Goal: Task Accomplishment & Management: Manage account settings

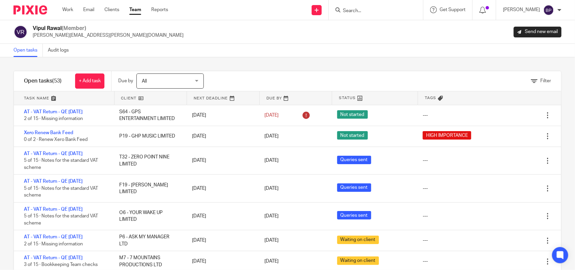
drag, startPoint x: 18, startPoint y: 50, endPoint x: 248, endPoint y: 39, distance: 231.2
click at [19, 50] on link "Open tasks" at bounding box center [27, 50] width 29 height 13
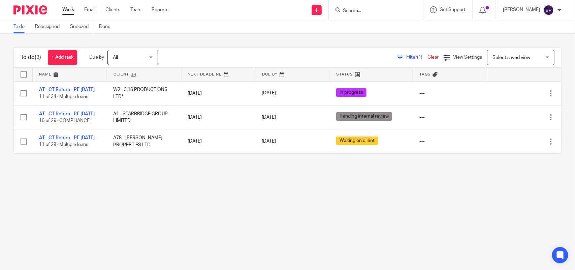
click at [17, 20] on link "To do" at bounding box center [21, 26] width 17 height 13
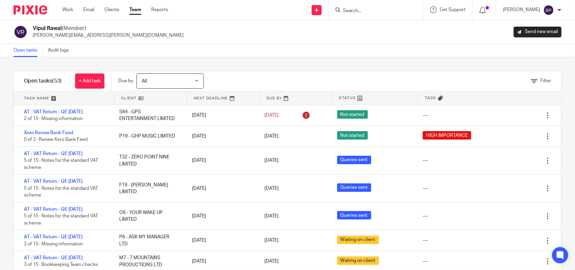
drag, startPoint x: 385, startPoint y: 58, endPoint x: 497, endPoint y: 187, distance: 170.7
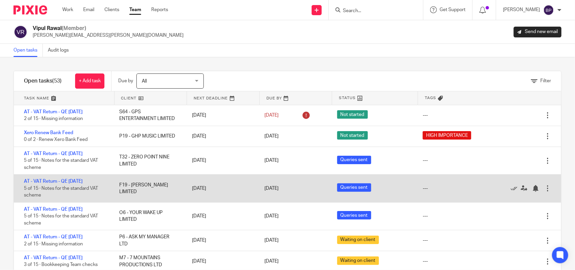
click at [385, 58] on div "Filter tasks Only show tasks matching all of these conditions 1 Client name Is …" at bounding box center [287, 163] width 575 height 213
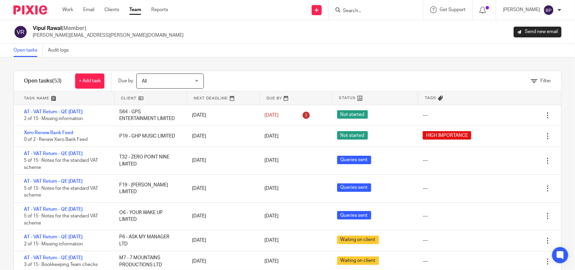
click at [371, 49] on div "Open tasks Audit logs" at bounding box center [287, 50] width 575 height 13
click at [388, 58] on div "Filter tasks Only show tasks matching all of these conditions 1 Client name Is …" at bounding box center [287, 163] width 575 height 213
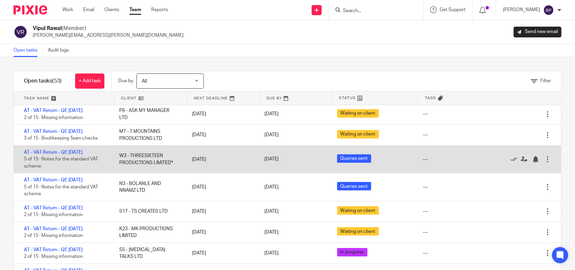
scroll to position [84, 0]
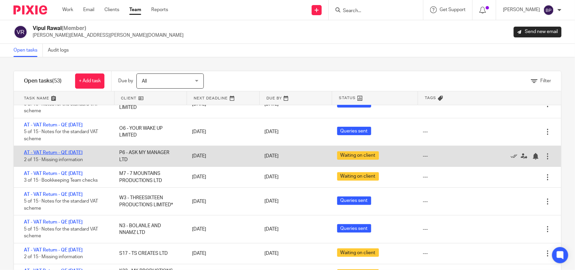
click at [83, 152] on link "AT - VAT Return - QE [DATE]" at bounding box center [53, 152] width 59 height 5
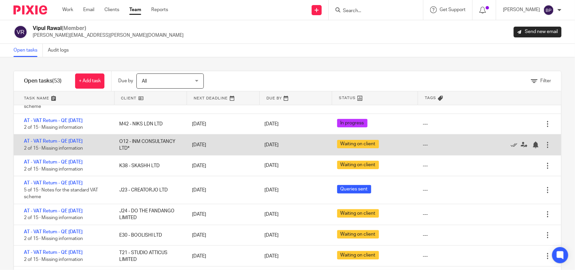
scroll to position [337, 0]
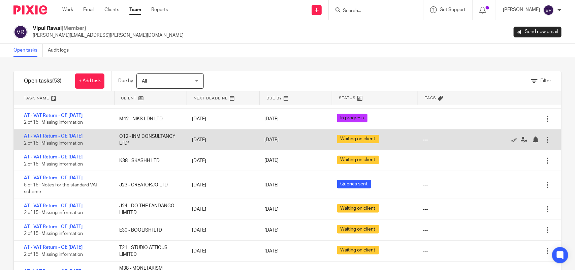
click at [82, 134] on link "AT - VAT Return - QE 31-07-2025" at bounding box center [53, 136] width 59 height 5
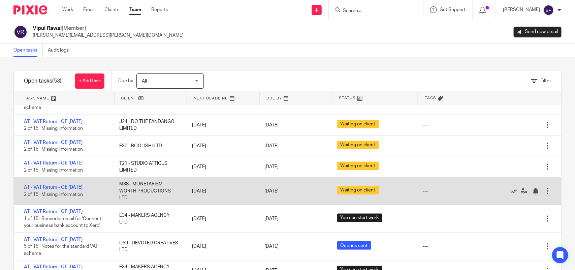
scroll to position [464, 0]
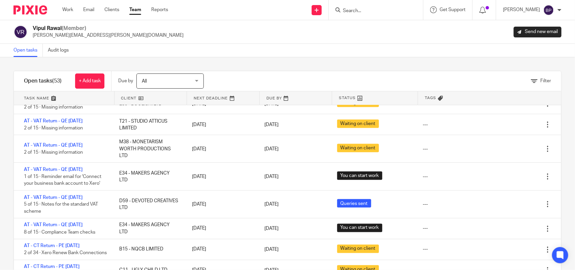
click at [244, 68] on div "Filter tasks Only show tasks matching all of these conditions 1 Client name Is …" at bounding box center [287, 163] width 575 height 213
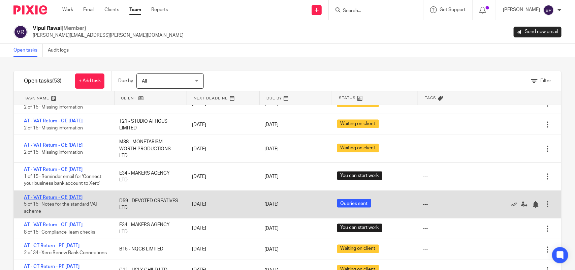
click at [83, 197] on link "AT - VAT Return - QE 31-07-2025" at bounding box center [53, 197] width 59 height 5
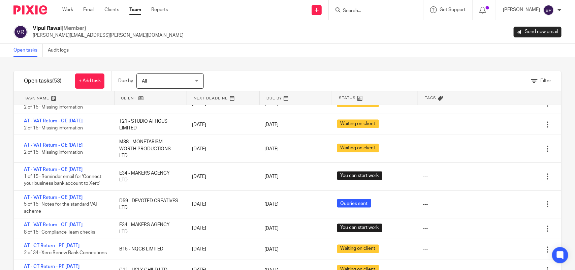
click at [35, 51] on link "Open tasks" at bounding box center [27, 50] width 29 height 13
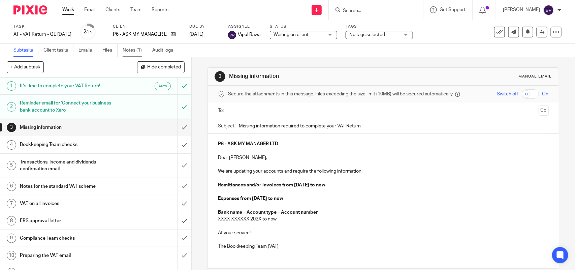
click at [130, 49] on link "Notes (1)" at bounding box center [135, 50] width 25 height 13
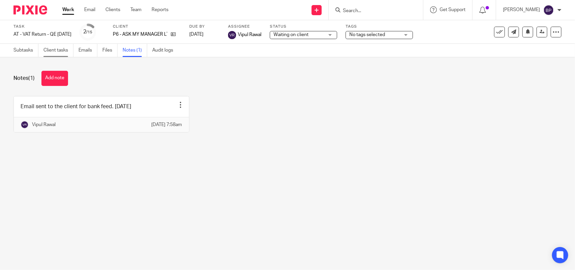
click at [58, 51] on link "Client tasks" at bounding box center [58, 50] width 30 height 13
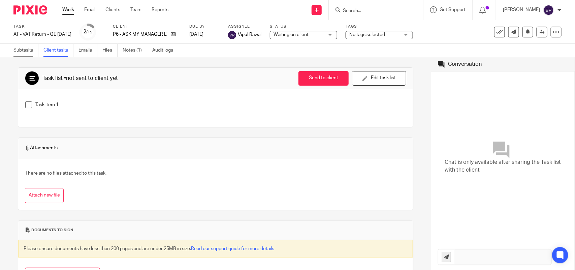
click at [29, 54] on link "Subtasks" at bounding box center [25, 50] width 25 height 13
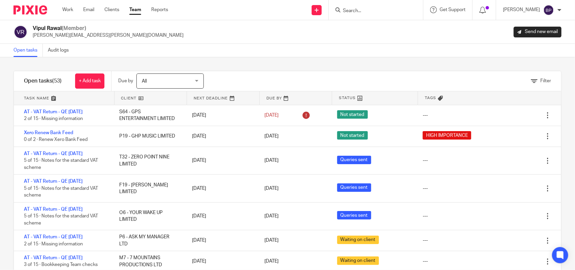
click at [134, 11] on link "Team" at bounding box center [135, 9] width 12 height 7
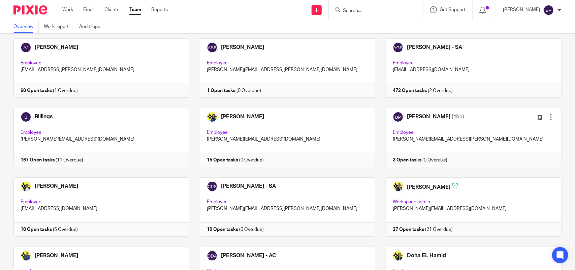
scroll to position [42, 0]
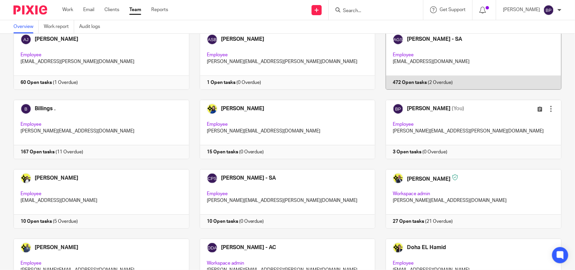
click at [506, 43] on link at bounding box center [469, 59] width 186 height 59
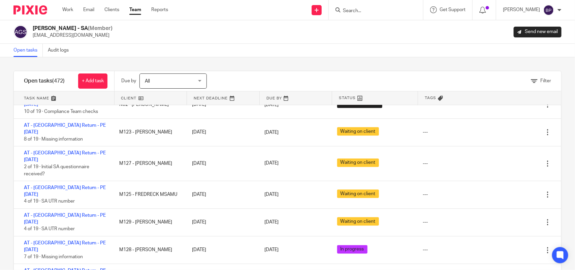
scroll to position [3118, 0]
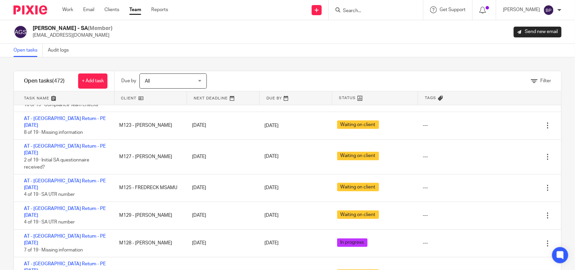
drag, startPoint x: 71, startPoint y: 125, endPoint x: 85, endPoint y: 119, distance: 15.0
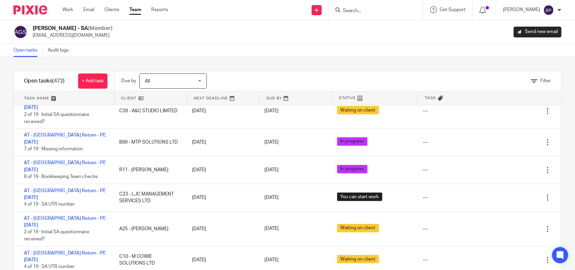
scroll to position [11210, 0]
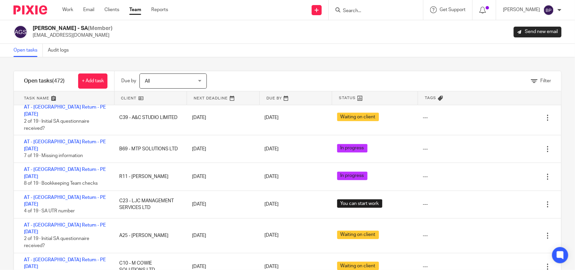
drag, startPoint x: 77, startPoint y: 132, endPoint x: 228, endPoint y: 69, distance: 164.3
click at [24, 46] on link "Open tasks" at bounding box center [27, 50] width 29 height 13
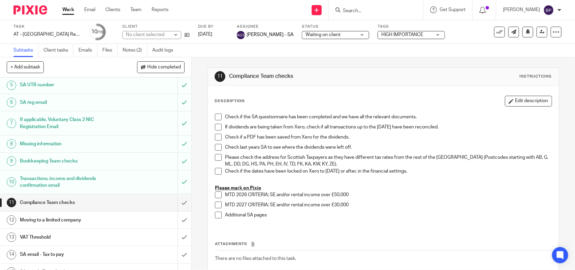
scroll to position [159, 0]
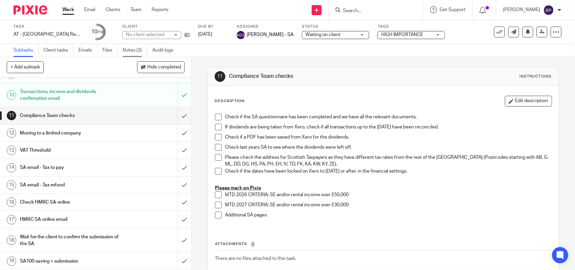
click at [134, 50] on link "Notes (2)" at bounding box center [135, 50] width 25 height 13
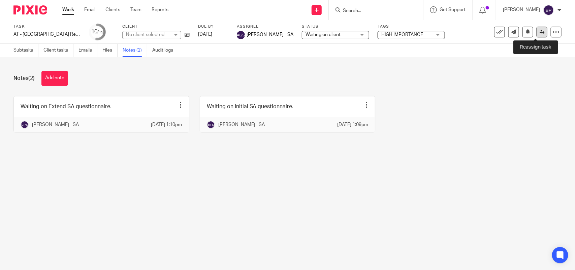
click at [540, 30] on link at bounding box center [542, 32] width 11 height 11
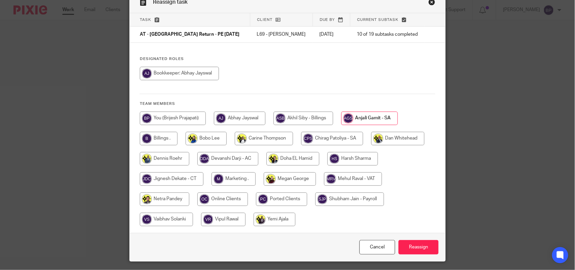
scroll to position [42, 0]
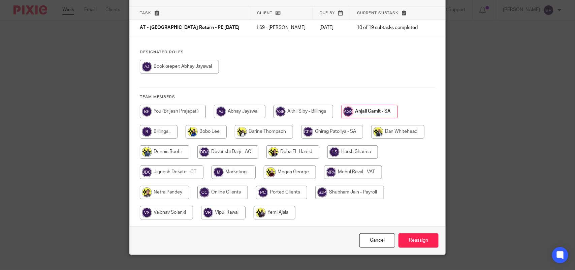
click at [330, 131] on input "radio" at bounding box center [332, 131] width 62 height 13
radio input "true"
drag, startPoint x: 412, startPoint y: 240, endPoint x: 428, endPoint y: 193, distance: 50.0
click at [412, 240] on input "Reassign" at bounding box center [419, 240] width 40 height 14
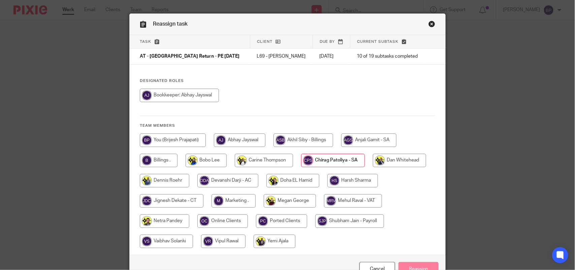
scroll to position [0, 0]
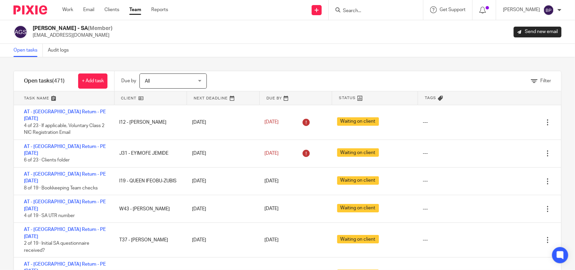
click at [124, 14] on div "Work Email Clients Team Reports Work Email Clients Team Reports Settings" at bounding box center [117, 10] width 123 height 20
click at [134, 12] on link "Team" at bounding box center [135, 9] width 12 height 7
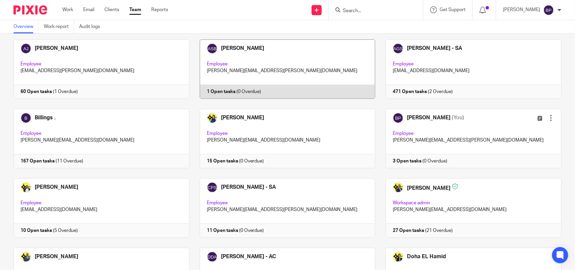
scroll to position [84, 0]
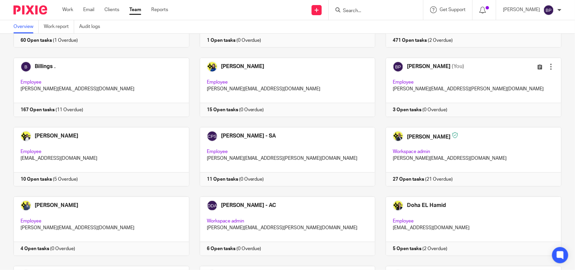
click at [134, 10] on link "Team" at bounding box center [135, 9] width 12 height 7
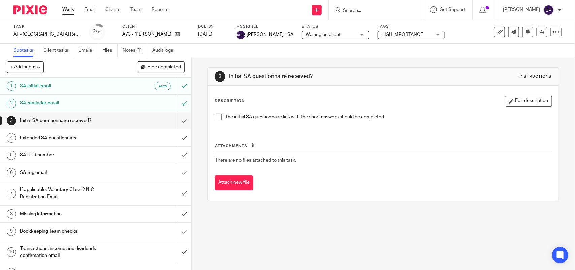
click at [131, 41] on div "Task AT - [GEOGRAPHIC_DATA] Return - PE [DATE] Save AT - [GEOGRAPHIC_DATA] Retu…" at bounding box center [287, 32] width 575 height 24
click at [132, 48] on link "Notes (1)" at bounding box center [135, 50] width 25 height 13
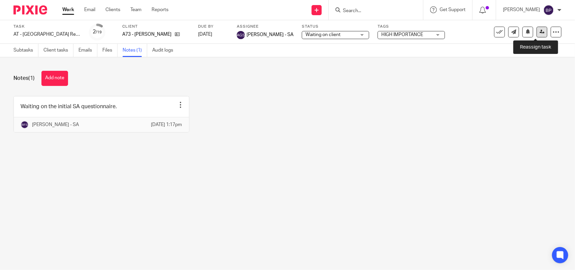
click at [540, 29] on link at bounding box center [542, 32] width 11 height 11
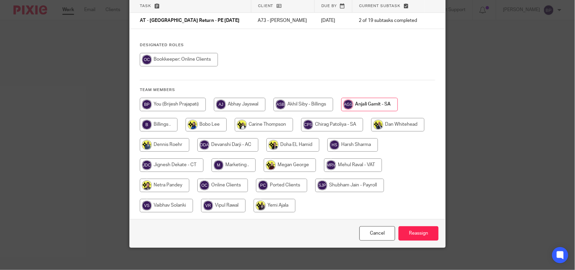
scroll to position [54, 0]
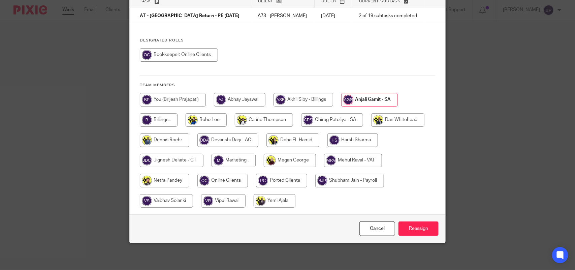
click at [327, 113] on input "radio" at bounding box center [332, 119] width 62 height 13
radio input "true"
drag, startPoint x: 419, startPoint y: 237, endPoint x: 422, endPoint y: 227, distance: 10.5
click at [419, 235] on div "Cancel Reassign" at bounding box center [288, 228] width 316 height 28
click at [426, 217] on div "Cancel Reassign" at bounding box center [288, 228] width 316 height 28
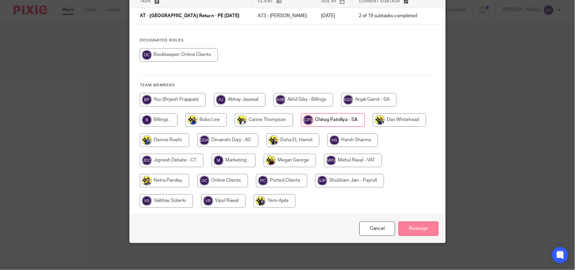
click at [423, 224] on input "Reassign" at bounding box center [419, 228] width 40 height 14
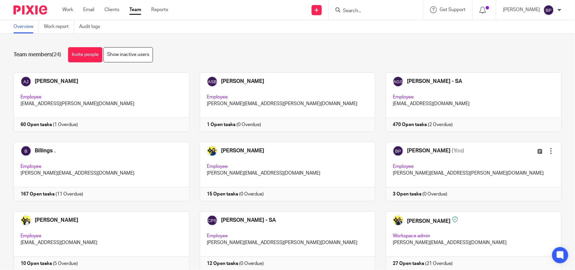
scroll to position [42, 0]
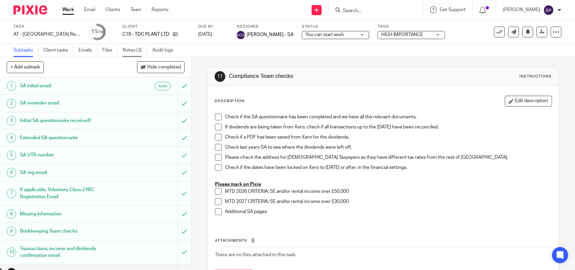
click at [133, 48] on link "Notes (3)" at bounding box center [135, 50] width 25 height 13
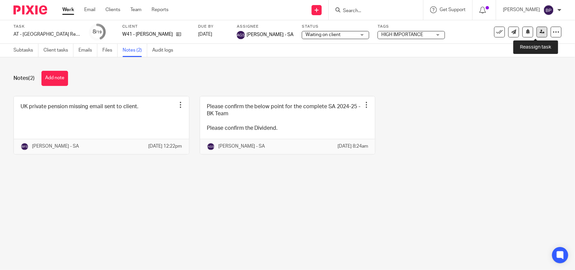
click at [540, 31] on icon at bounding box center [542, 31] width 5 height 5
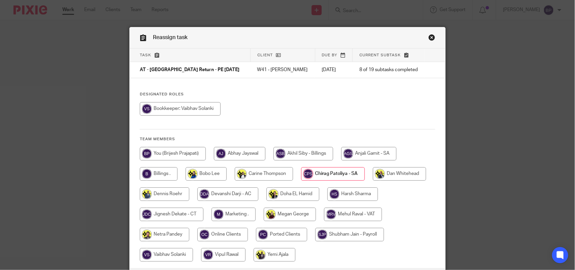
scroll to position [54, 0]
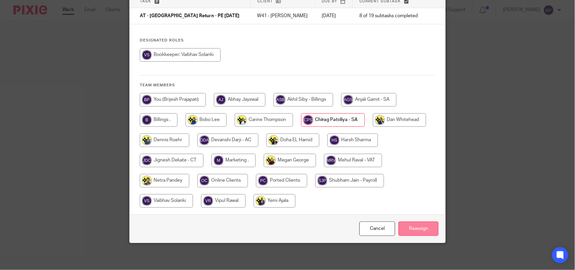
click at [415, 224] on input "Reassign" at bounding box center [419, 228] width 40 height 14
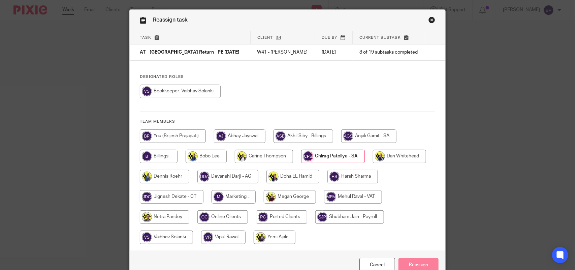
scroll to position [0, 0]
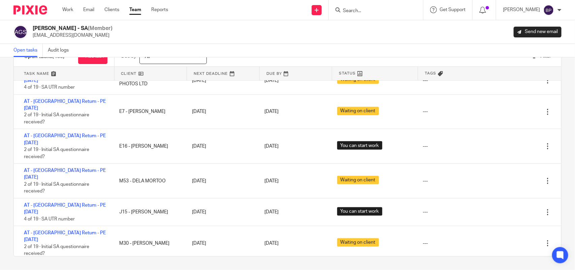
scroll to position [10496, 0]
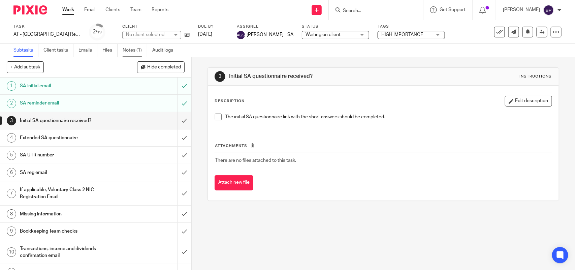
click at [141, 50] on link "Notes (1)" at bounding box center [135, 50] width 25 height 13
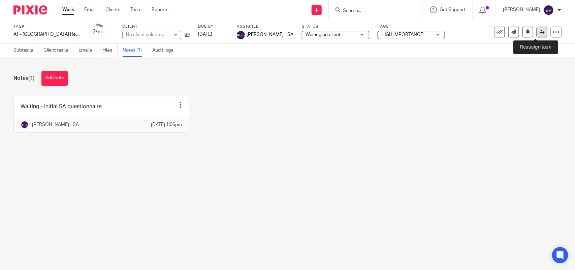
click at [540, 32] on icon at bounding box center [542, 31] width 5 height 5
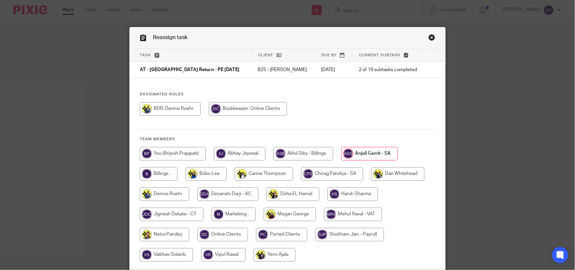
drag, startPoint x: 320, startPoint y: 174, endPoint x: 352, endPoint y: 183, distance: 32.6
click at [321, 174] on input "radio" at bounding box center [332, 173] width 62 height 13
radio input "true"
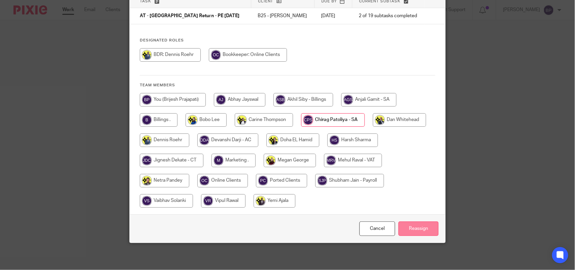
click at [417, 225] on input "Reassign" at bounding box center [419, 228] width 40 height 14
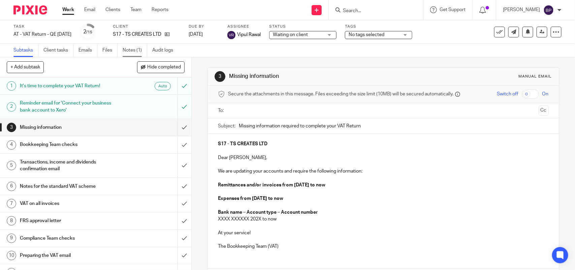
click at [130, 53] on link "Notes (1)" at bounding box center [135, 50] width 25 height 13
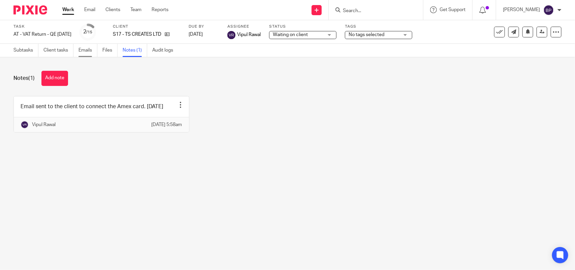
click at [92, 50] on link "Emails" at bounding box center [88, 50] width 19 height 13
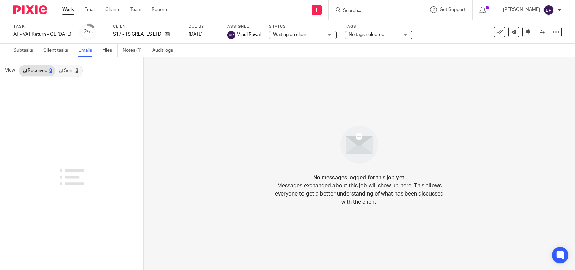
click at [68, 71] on link "Sent 2" at bounding box center [68, 70] width 26 height 11
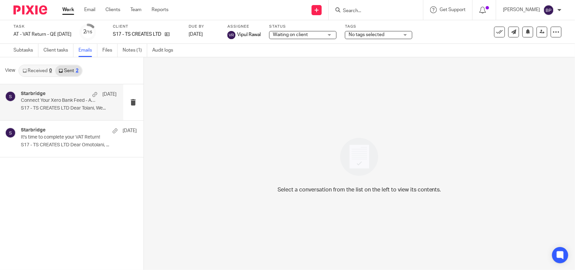
click at [63, 94] on div "Starbridge 4 Aug" at bounding box center [69, 94] width 96 height 7
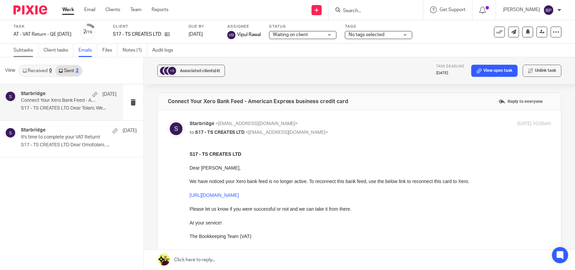
click at [26, 44] on link "Subtasks" at bounding box center [25, 50] width 25 height 13
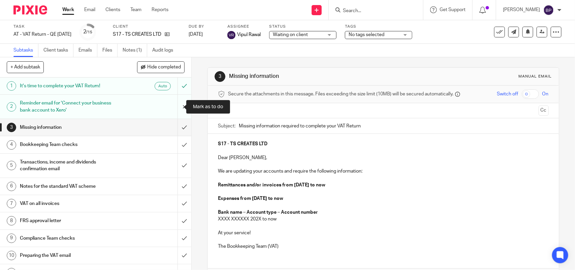
click at [176, 105] on input "submit" at bounding box center [95, 107] width 191 height 24
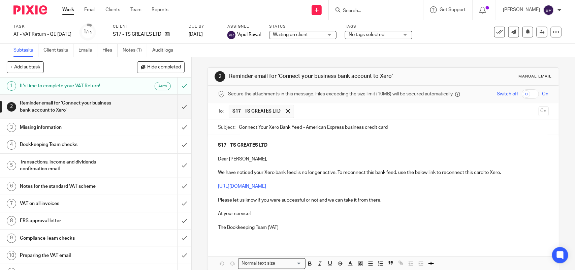
scroll to position [34, 0]
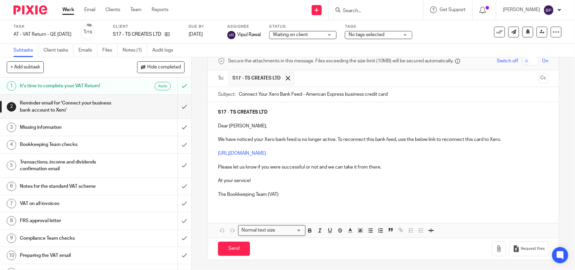
drag, startPoint x: 226, startPoint y: 248, endPoint x: 272, endPoint y: 225, distance: 51.4
click at [227, 246] on input "Send" at bounding box center [234, 249] width 32 height 14
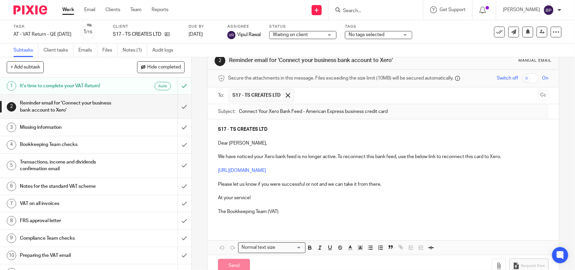
scroll to position [0, 0]
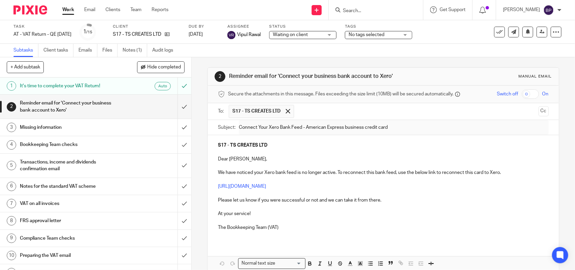
type input "Sent"
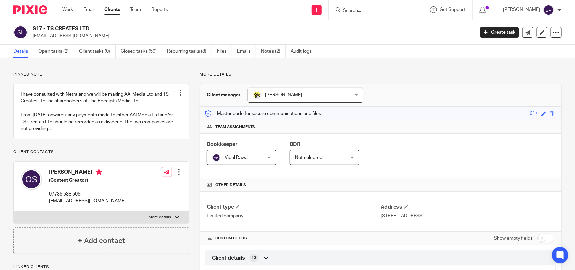
click at [115, 11] on link "Clients" at bounding box center [113, 9] width 16 height 7
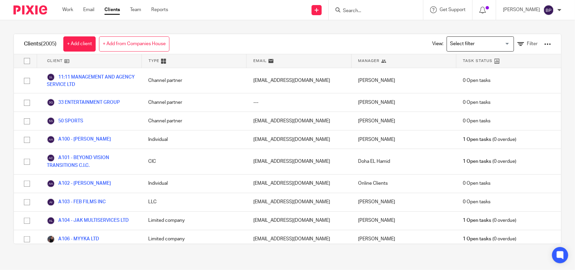
click at [372, 12] on input "Search" at bounding box center [373, 11] width 61 height 6
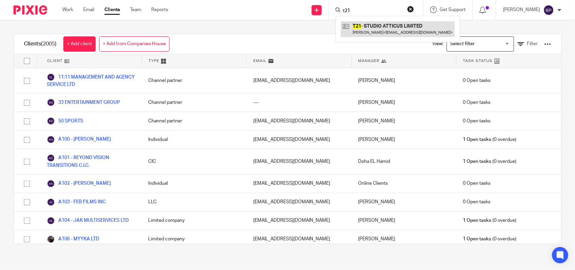
type input "t21"
click at [359, 28] on link at bounding box center [398, 29] width 114 height 16
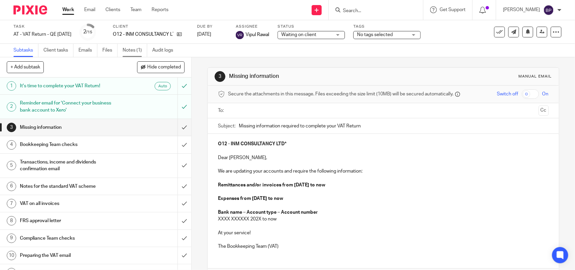
click at [137, 50] on link "Notes (1)" at bounding box center [135, 50] width 25 height 13
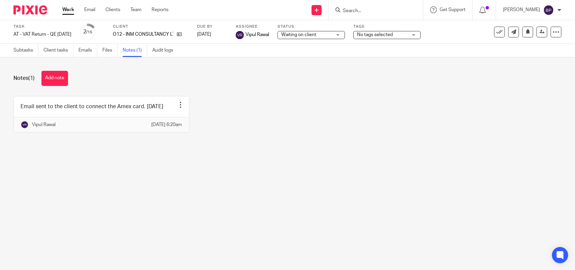
click at [311, 31] on div "Waiting on client Waiting on client" at bounding box center [311, 35] width 67 height 8
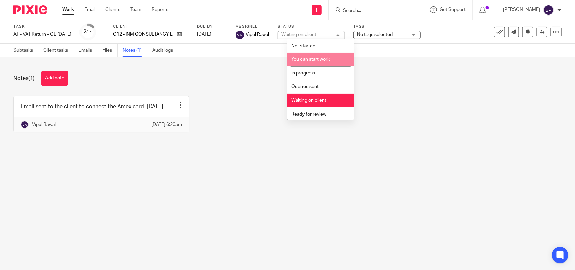
click at [317, 61] on li "You can start work" at bounding box center [321, 60] width 67 height 14
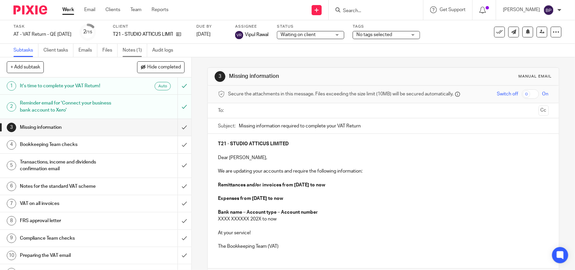
click at [131, 47] on link "Notes (1)" at bounding box center [135, 50] width 25 height 13
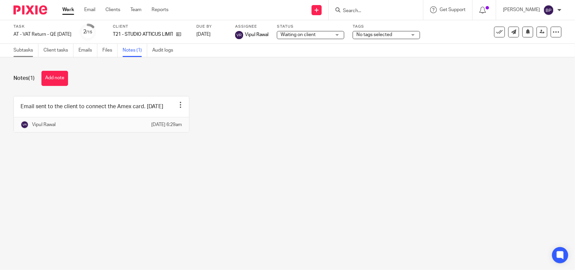
click at [16, 53] on link "Subtasks" at bounding box center [25, 50] width 25 height 13
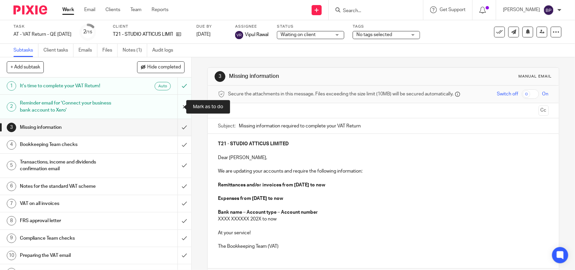
click at [177, 107] on input "submit" at bounding box center [95, 107] width 191 height 24
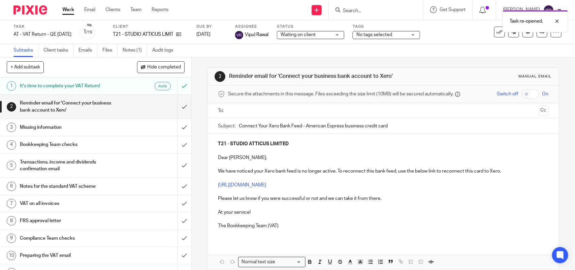
click at [257, 109] on input "text" at bounding box center [383, 111] width 305 height 8
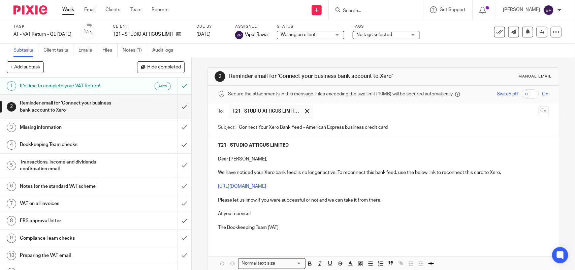
click at [269, 154] on p at bounding box center [383, 152] width 331 height 7
click at [264, 160] on p "Dear Charlotte," at bounding box center [383, 159] width 331 height 7
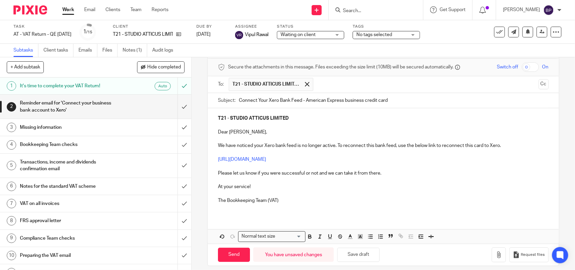
scroll to position [34, 0]
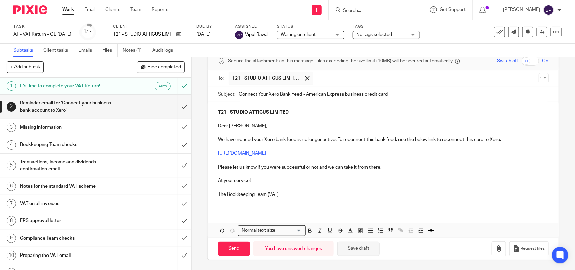
drag, startPoint x: 367, startPoint y: 248, endPoint x: 383, endPoint y: 190, distance: 59.6
click at [368, 248] on button "Save draft" at bounding box center [358, 249] width 42 height 14
click at [366, 252] on button "Save draft" at bounding box center [358, 249] width 42 height 14
click at [235, 253] on input "Send" at bounding box center [234, 249] width 32 height 14
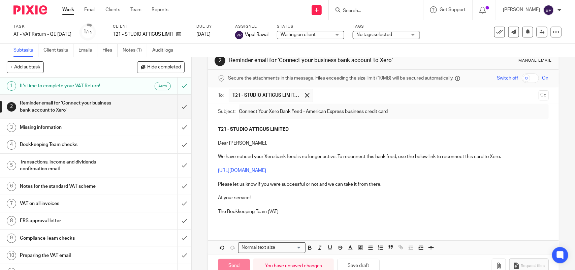
scroll to position [0, 0]
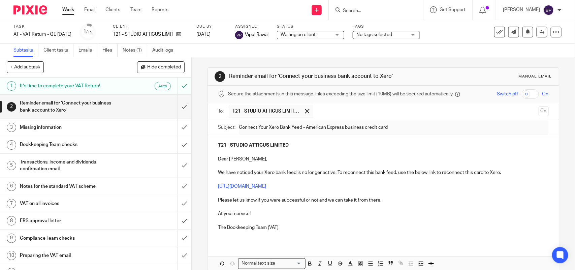
type input "Sent"
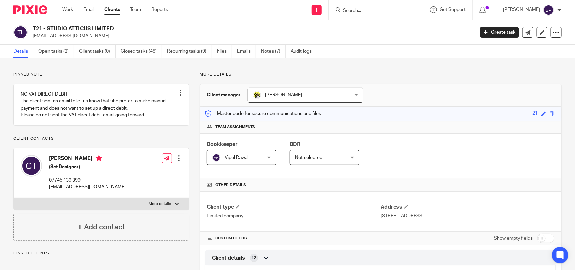
click at [117, 8] on link "Clients" at bounding box center [113, 9] width 16 height 7
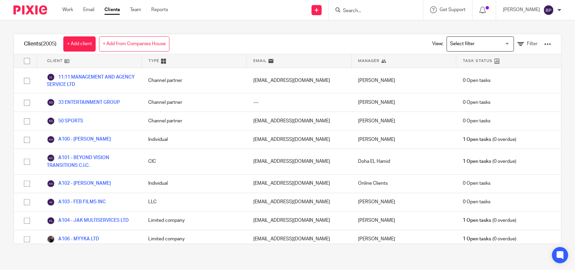
click at [359, 8] on input "Search" at bounding box center [373, 11] width 61 height 6
paste input "DEVOTED CREATIVES LTD"
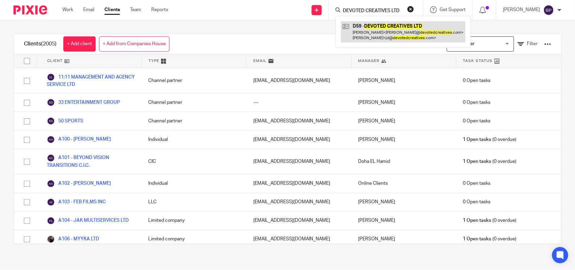
type input "DEVOTED CREATIVES LTD"
click at [391, 35] on link at bounding box center [403, 31] width 125 height 21
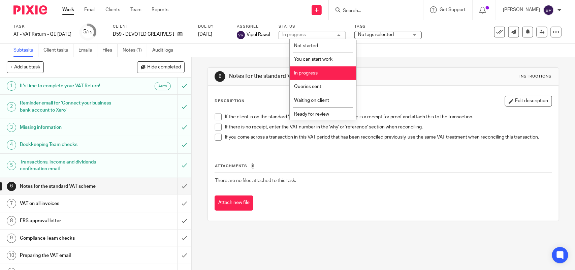
scroll to position [27, 0]
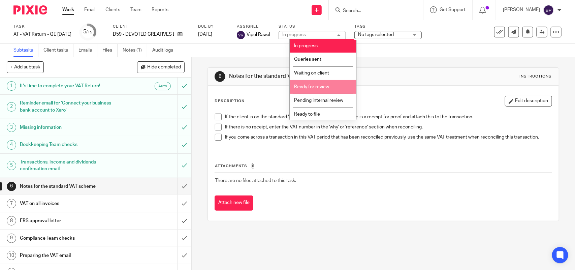
click at [322, 82] on li "Ready for review" at bounding box center [323, 87] width 67 height 14
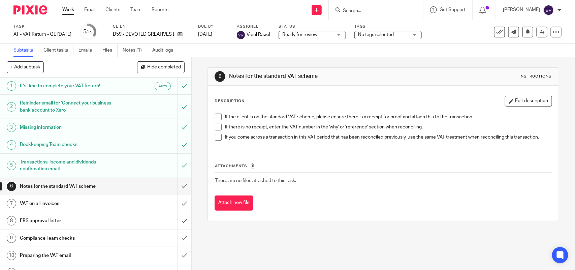
click at [217, 114] on span at bounding box center [218, 117] width 7 height 7
click at [216, 128] on span at bounding box center [218, 127] width 7 height 7
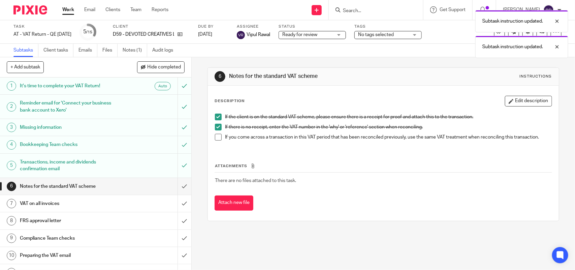
click at [215, 136] on span at bounding box center [218, 137] width 7 height 7
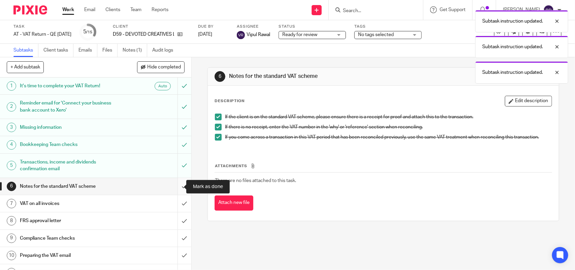
click at [171, 184] on input "submit" at bounding box center [95, 186] width 191 height 17
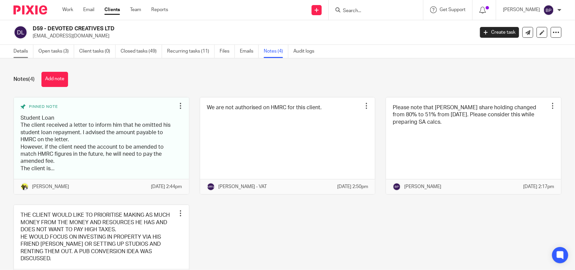
click at [25, 50] on link "Details" at bounding box center [23, 51] width 20 height 13
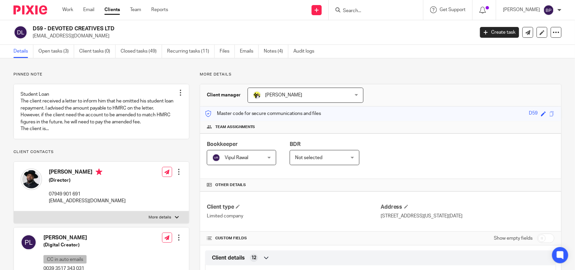
click at [108, 5] on div "Work Email Clients Team Reports Work Email Clients Team Reports Settings" at bounding box center [117, 10] width 123 height 20
click at [109, 7] on link "Clients" at bounding box center [113, 9] width 16 height 7
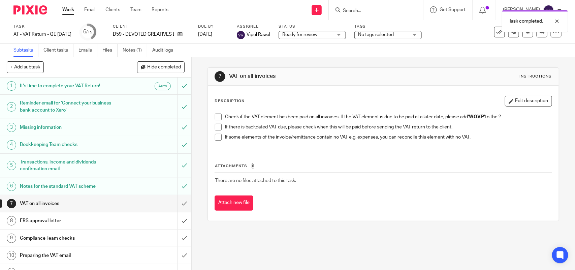
scroll to position [42, 0]
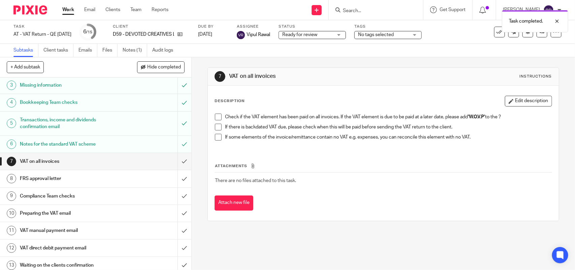
click at [215, 118] on span at bounding box center [218, 117] width 7 height 7
click at [215, 125] on span at bounding box center [218, 127] width 7 height 7
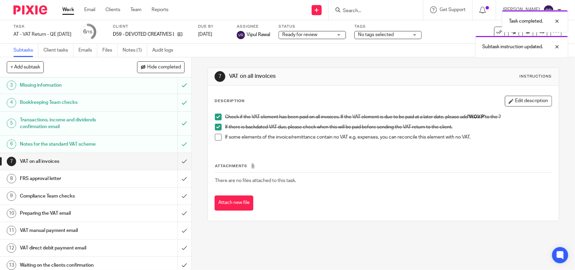
click at [217, 137] on span at bounding box center [218, 137] width 7 height 7
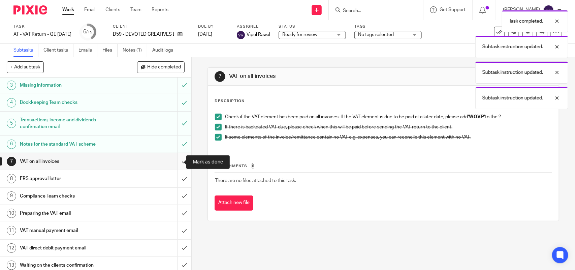
click at [172, 162] on input "submit" at bounding box center [95, 161] width 191 height 17
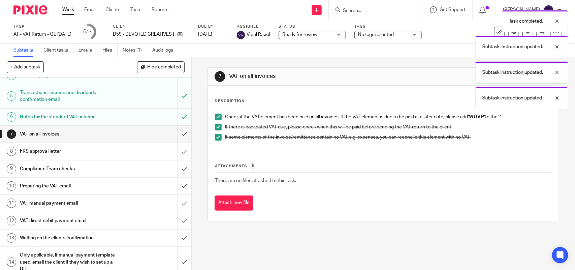
scroll to position [84, 0]
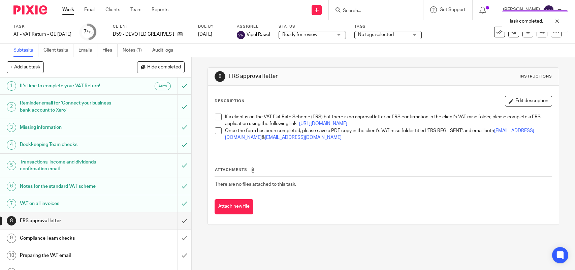
click at [218, 115] on span at bounding box center [218, 117] width 7 height 7
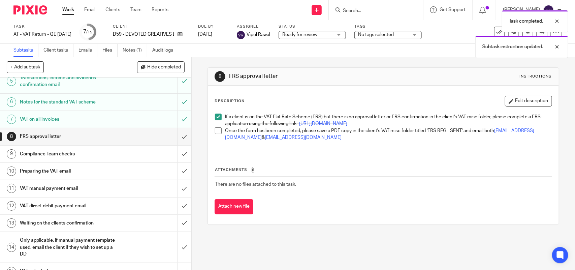
click at [215, 134] on span at bounding box center [218, 130] width 7 height 7
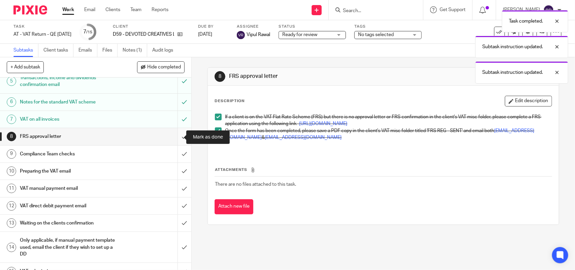
click at [174, 136] on input "submit" at bounding box center [95, 136] width 191 height 17
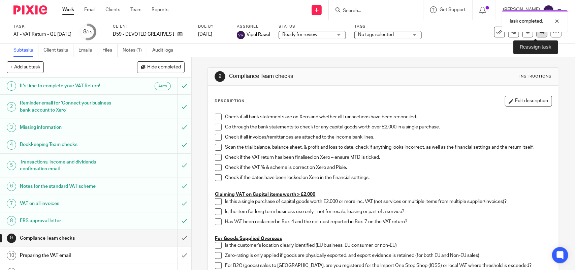
click at [537, 36] on link at bounding box center [542, 32] width 11 height 11
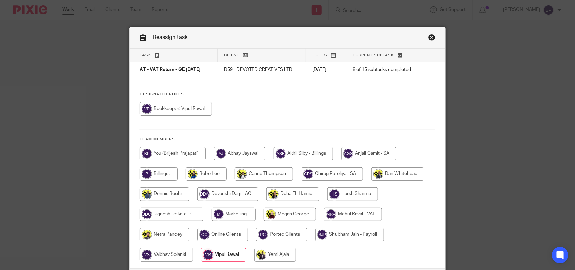
scroll to position [54, 0]
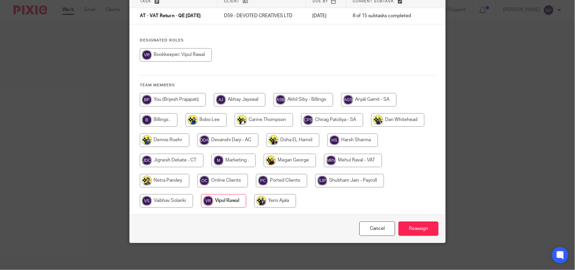
click at [353, 161] on input "radio" at bounding box center [353, 160] width 58 height 13
radio input "true"
click at [419, 230] on input "Reassign" at bounding box center [419, 228] width 40 height 14
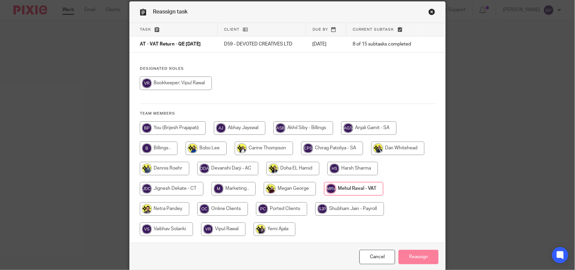
scroll to position [0, 0]
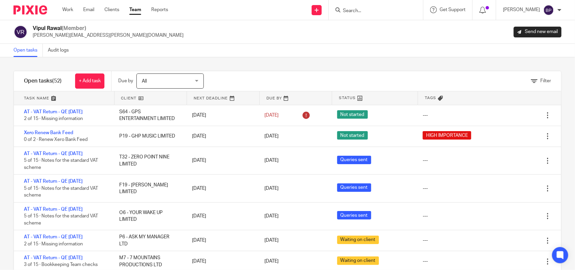
click at [21, 51] on link "Open tasks" at bounding box center [27, 50] width 29 height 13
click at [299, 64] on div "Filter tasks Only show tasks matching all of these conditions 1 Client name Is …" at bounding box center [287, 163] width 575 height 213
click at [25, 46] on link "Open tasks" at bounding box center [27, 50] width 29 height 13
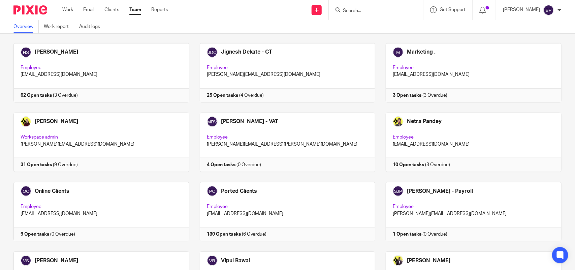
scroll to position [337, 0]
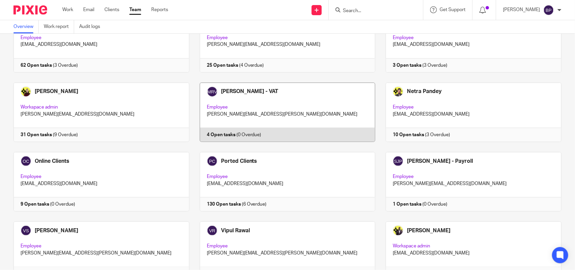
click at [283, 120] on link at bounding box center [282, 112] width 186 height 59
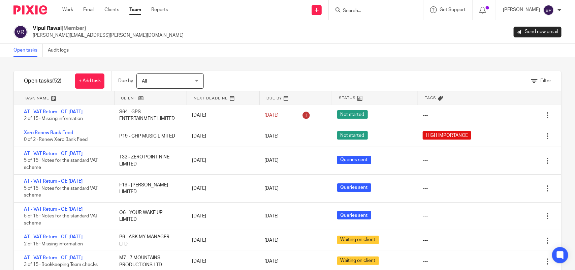
click at [372, 62] on div "Filter tasks Only show tasks matching all of these conditions 1 Client name Is …" at bounding box center [287, 163] width 575 height 213
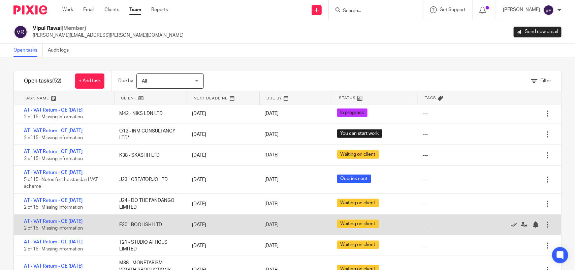
scroll to position [506, 0]
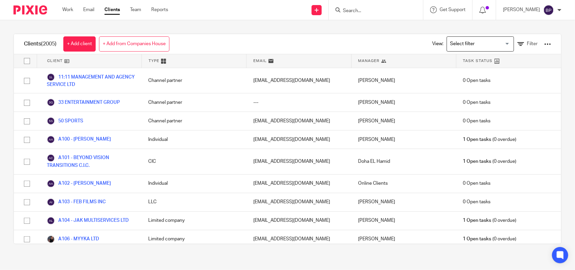
click at [362, 10] on input "Search" at bounding box center [373, 11] width 61 height 6
paste input "SAMYA STUDIOS LTD"
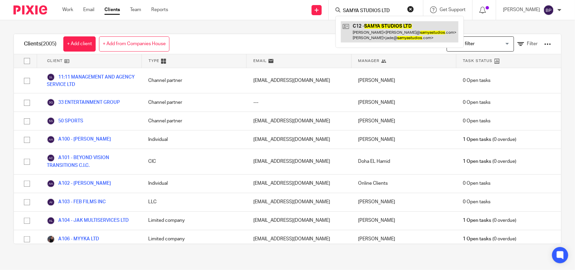
type input "SAMYA STUDIOS LTD"
click at [379, 24] on link at bounding box center [400, 31] width 118 height 21
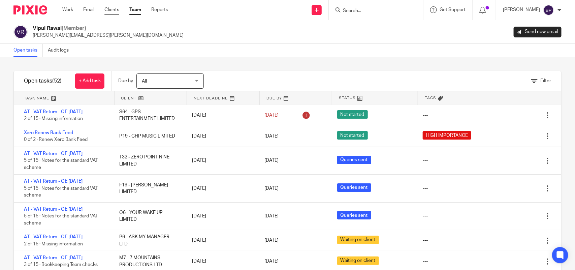
click at [117, 12] on link "Clients" at bounding box center [112, 9] width 15 height 7
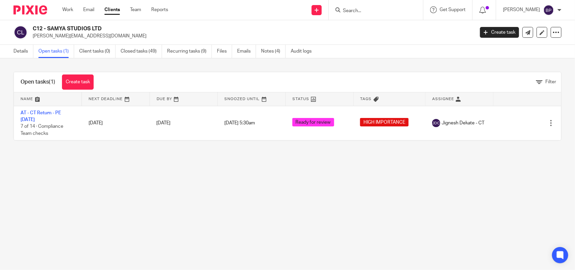
click at [391, 9] on input "Search" at bounding box center [373, 11] width 61 height 6
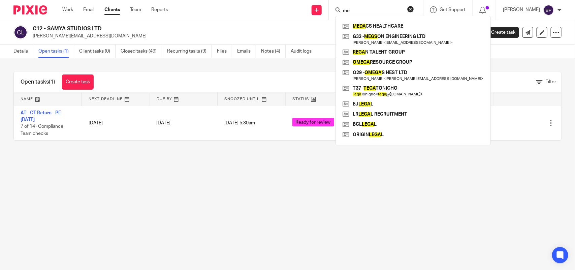
type input "m"
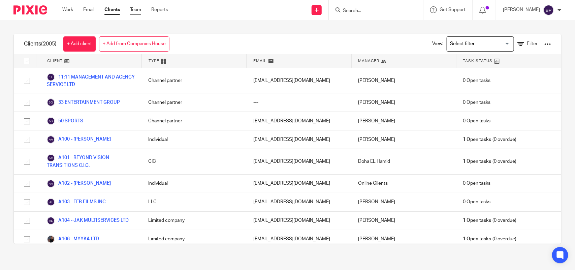
click at [138, 8] on link "Team" at bounding box center [135, 9] width 11 height 7
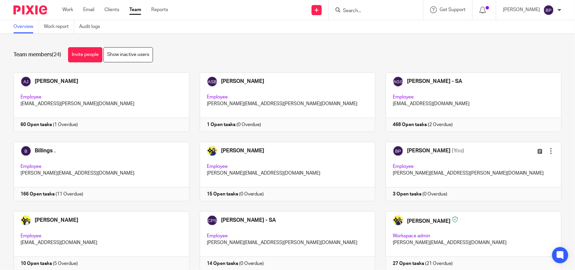
click at [307, 48] on div "Team members (24) Invite people Show inactive users" at bounding box center [287, 54] width 549 height 15
